Goal: Use online tool/utility: Use online tool/utility

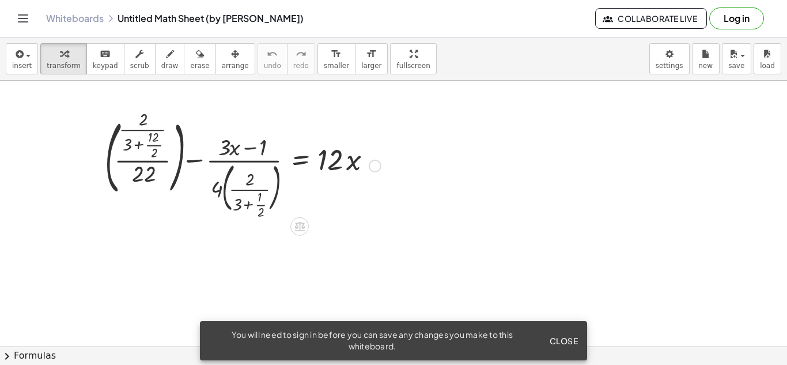
click at [375, 167] on div at bounding box center [375, 166] width 13 height 13
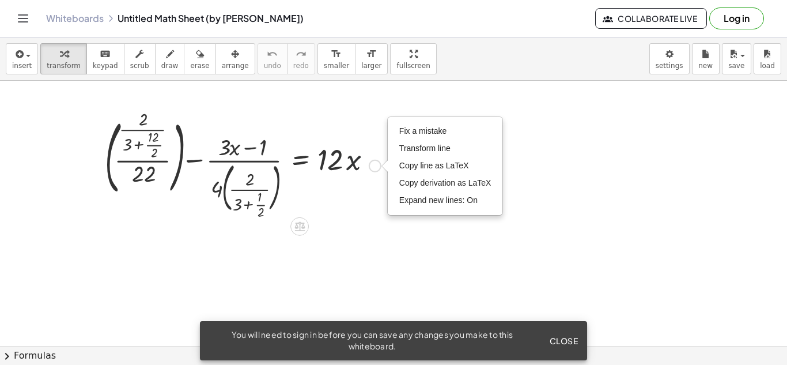
click at [355, 208] on div at bounding box center [242, 164] width 287 height 102
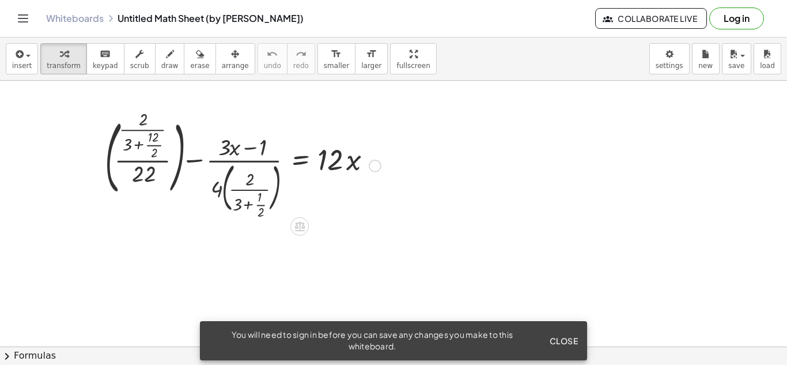
click at [375, 169] on div "Fix a mistake Transform line Copy line as LaTeX Copy derivation as LaTeX Expand…" at bounding box center [375, 166] width 13 height 13
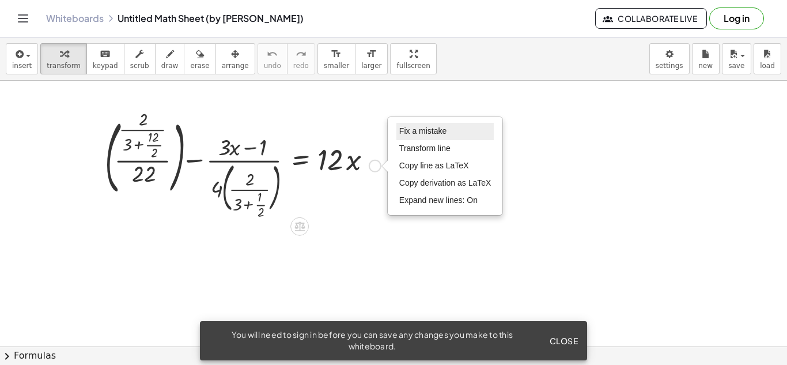
click at [419, 135] on span "Fix a mistake" at bounding box center [422, 130] width 47 height 9
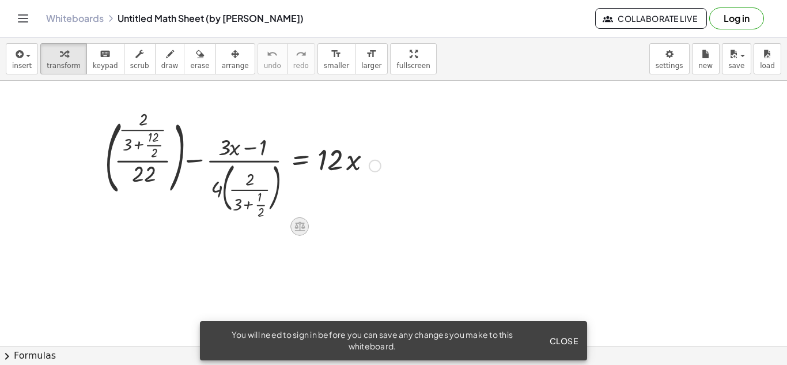
click at [301, 229] on icon at bounding box center [300, 226] width 12 height 12
click at [279, 229] on span "−" at bounding box center [276, 226] width 7 height 17
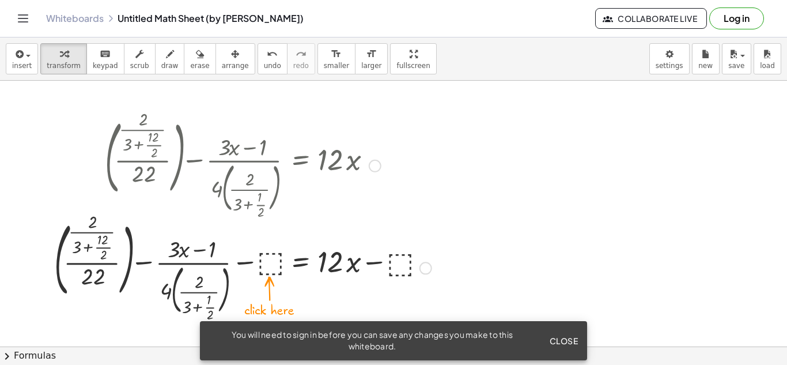
click at [274, 257] on div at bounding box center [242, 267] width 389 height 102
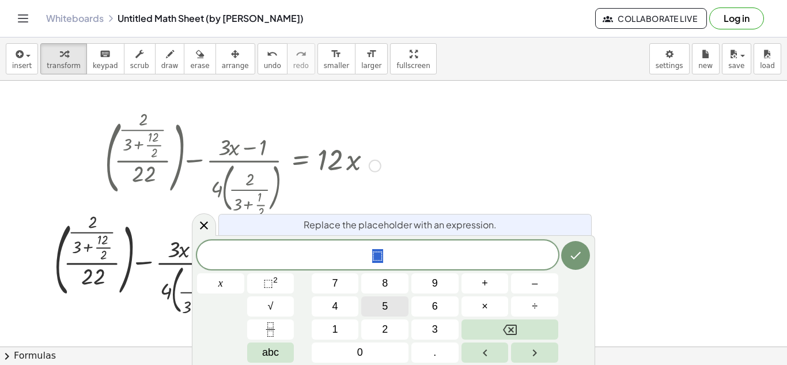
click at [380, 310] on button "5" at bounding box center [384, 306] width 47 height 20
click at [533, 313] on span "÷" at bounding box center [534, 306] width 6 height 16
click at [403, 326] on button "2" at bounding box center [384, 329] width 47 height 20
click at [575, 261] on icon "Done" at bounding box center [575, 255] width 14 height 14
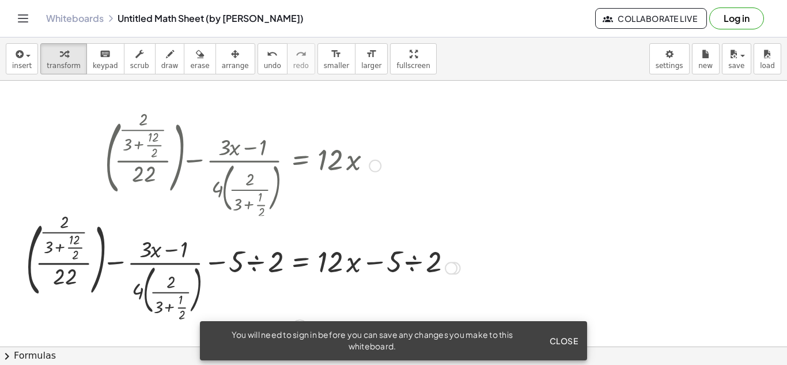
click at [452, 271] on div at bounding box center [451, 267] width 13 height 13
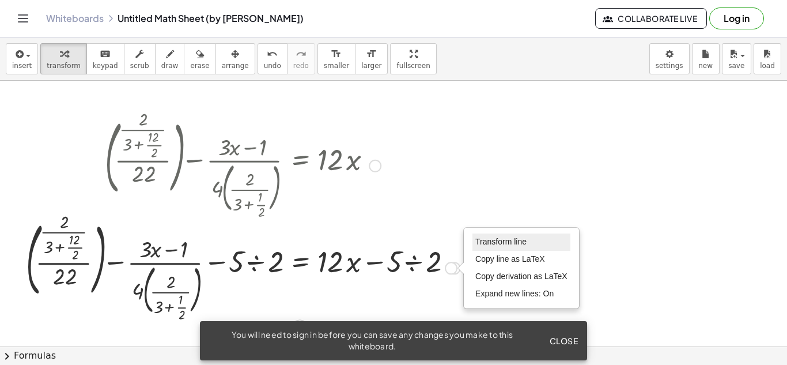
click at [503, 242] on span "Transform line" at bounding box center [500, 241] width 51 height 9
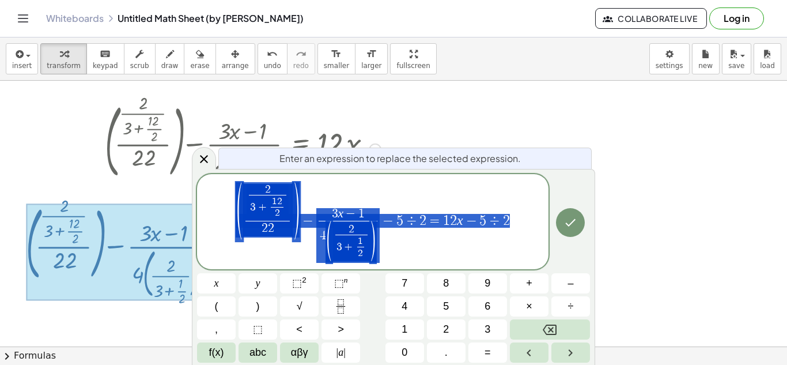
scroll to position [24, 0]
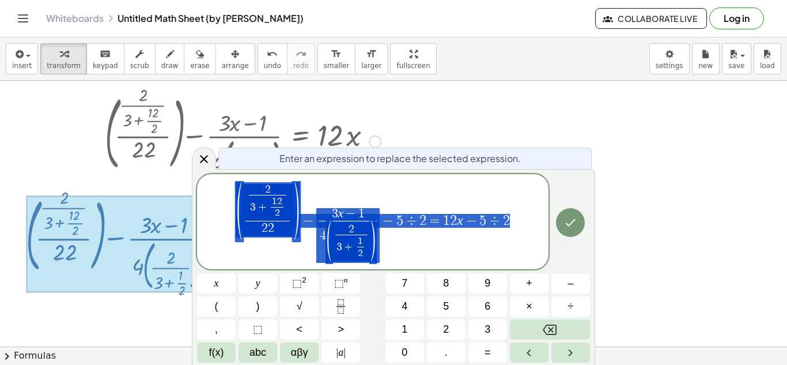
click at [613, 175] on div at bounding box center [393, 359] width 787 height 606
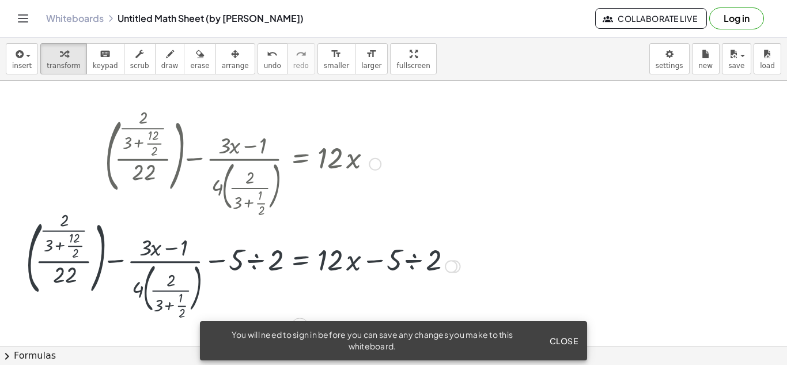
scroll to position [0, 0]
